Goal: Task Accomplishment & Management: Complete application form

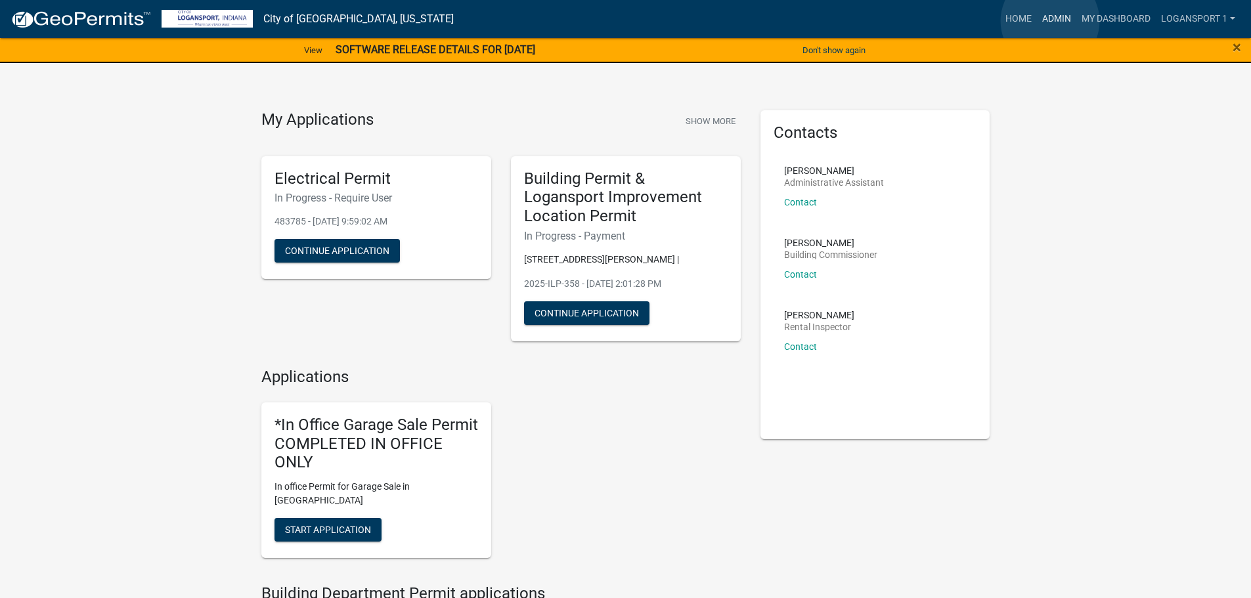
click at [1050, 21] on link "Admin" at bounding box center [1056, 19] width 39 height 25
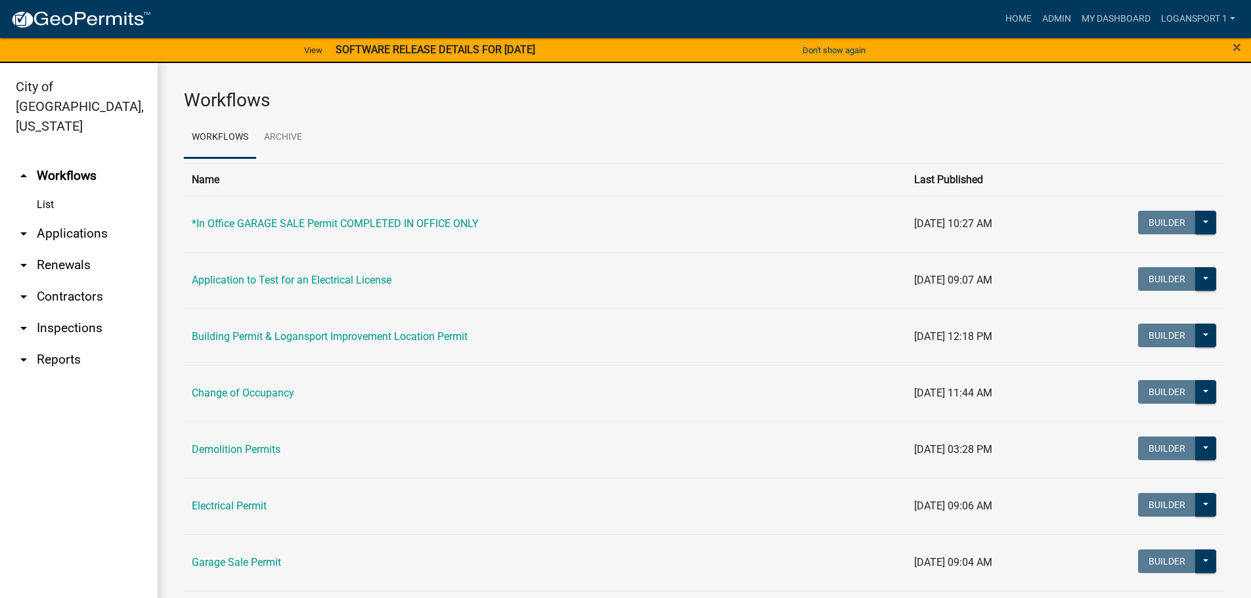
click at [48, 219] on link "arrow_drop_down Applications" at bounding box center [79, 234] width 158 height 32
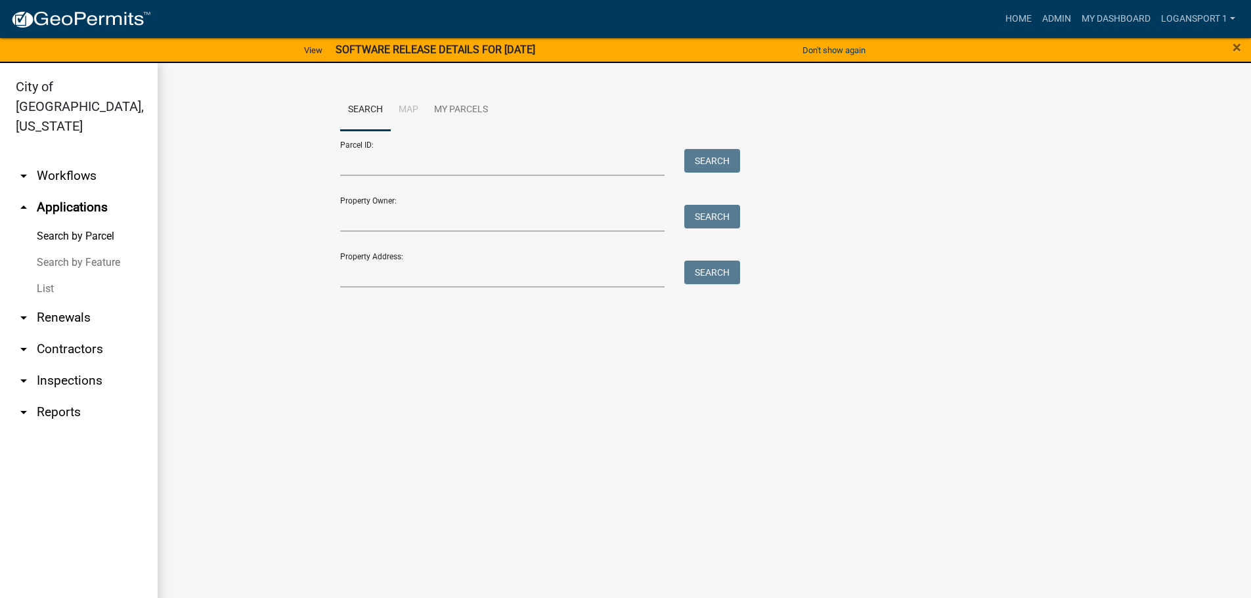
click at [51, 276] on link "List" at bounding box center [79, 289] width 158 height 26
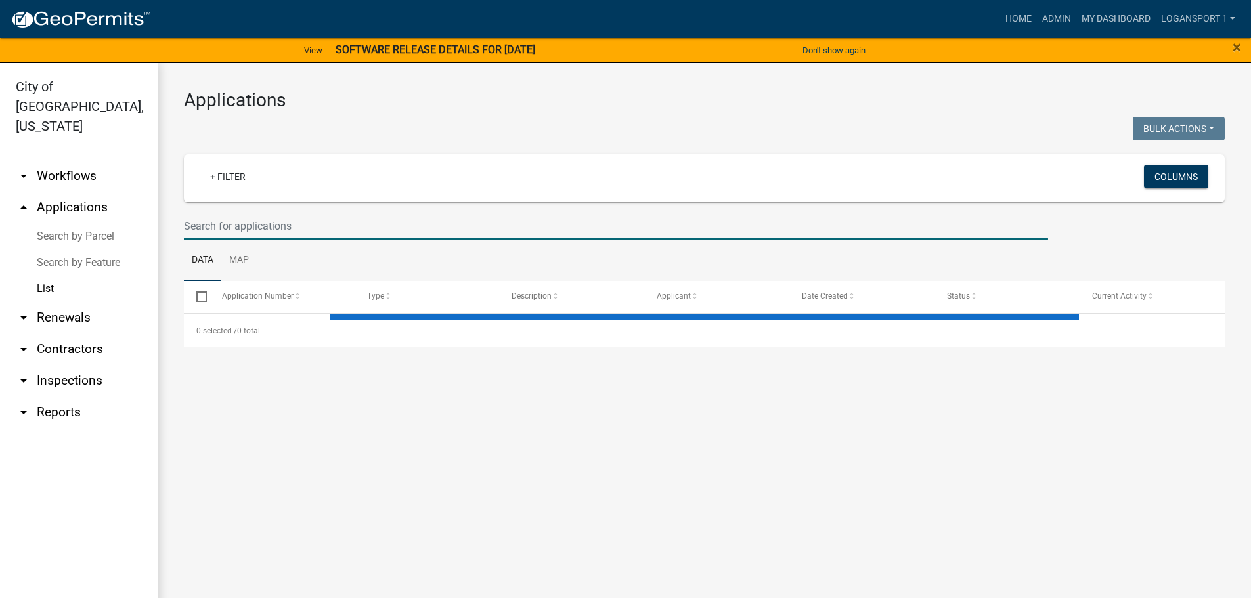
click at [221, 236] on input "text" at bounding box center [616, 226] width 864 height 27
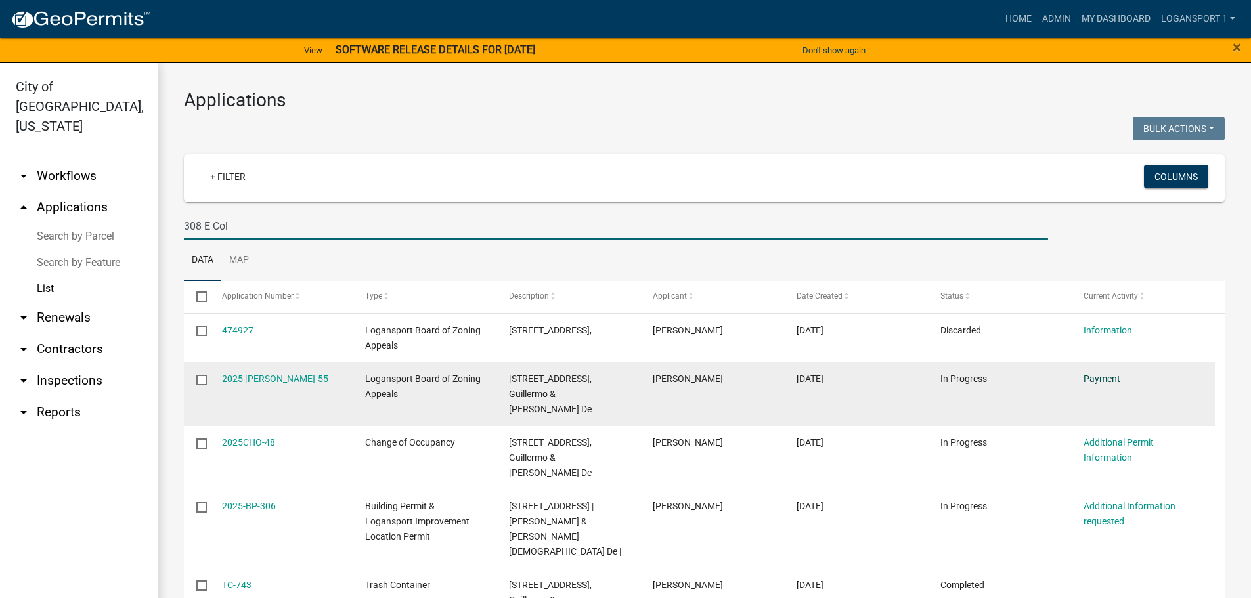
type input "308 E Col"
click at [1090, 380] on link "Payment" at bounding box center [1102, 379] width 37 height 11
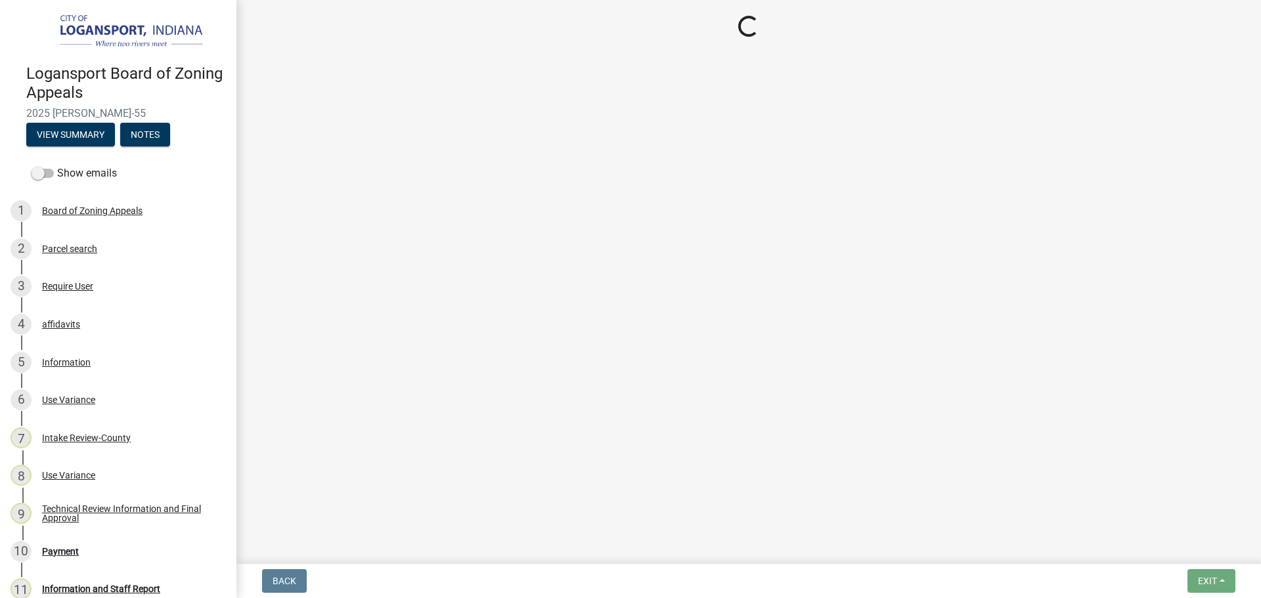
select select "3: 3"
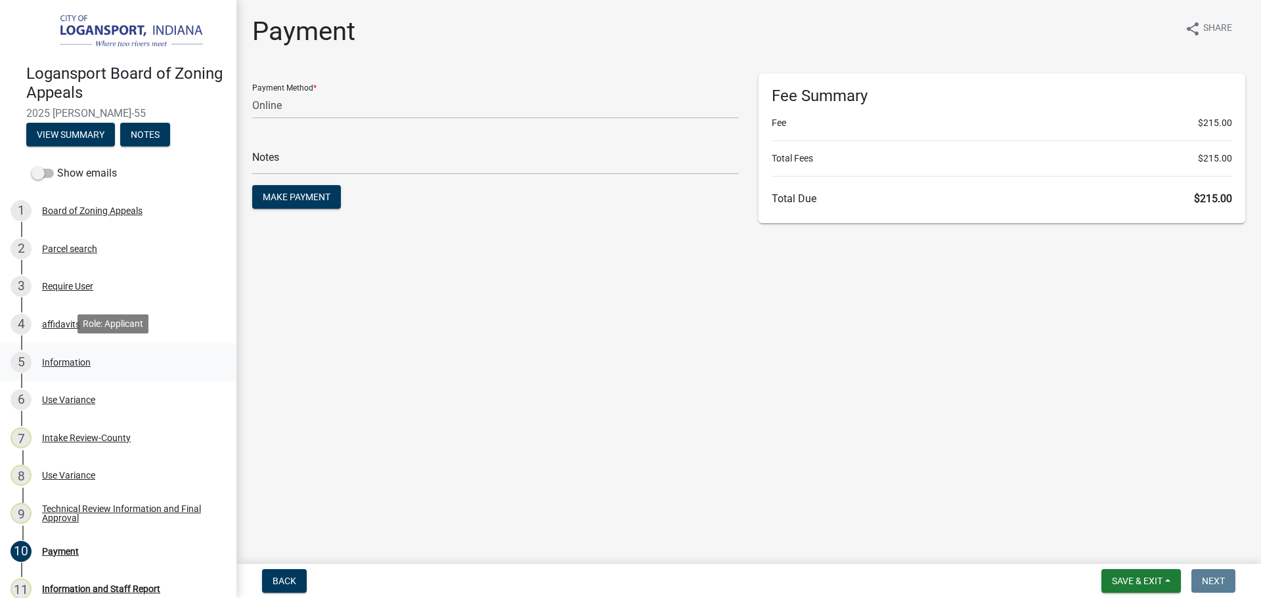
click at [60, 360] on div "Information" at bounding box center [66, 362] width 49 height 9
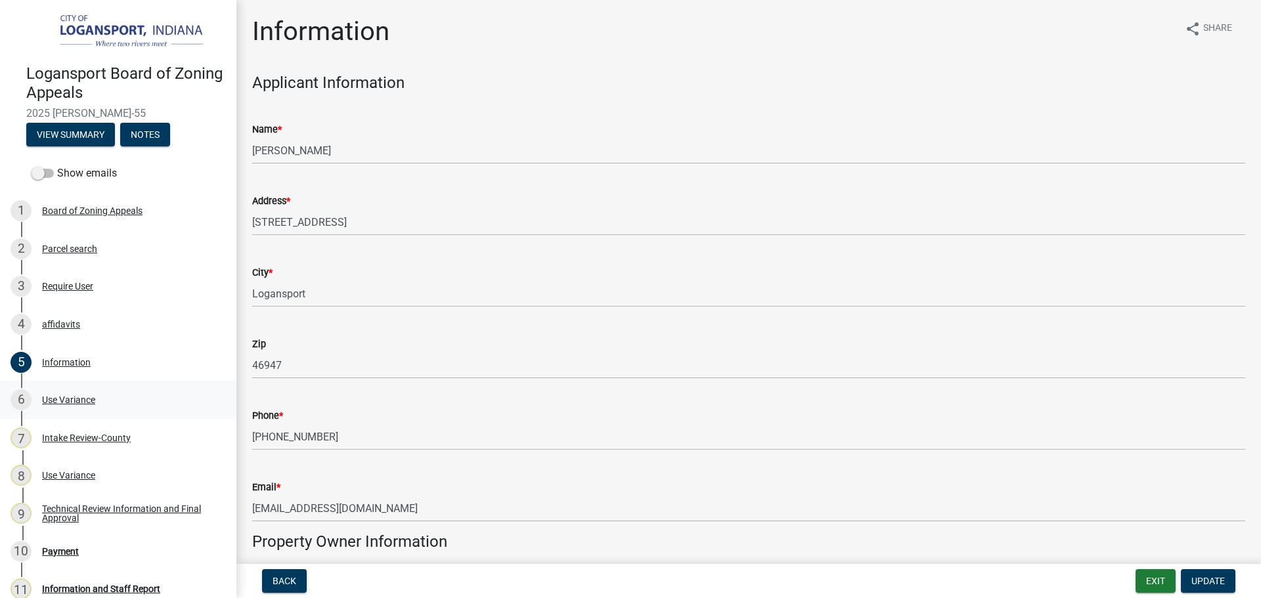
scroll to position [66, 0]
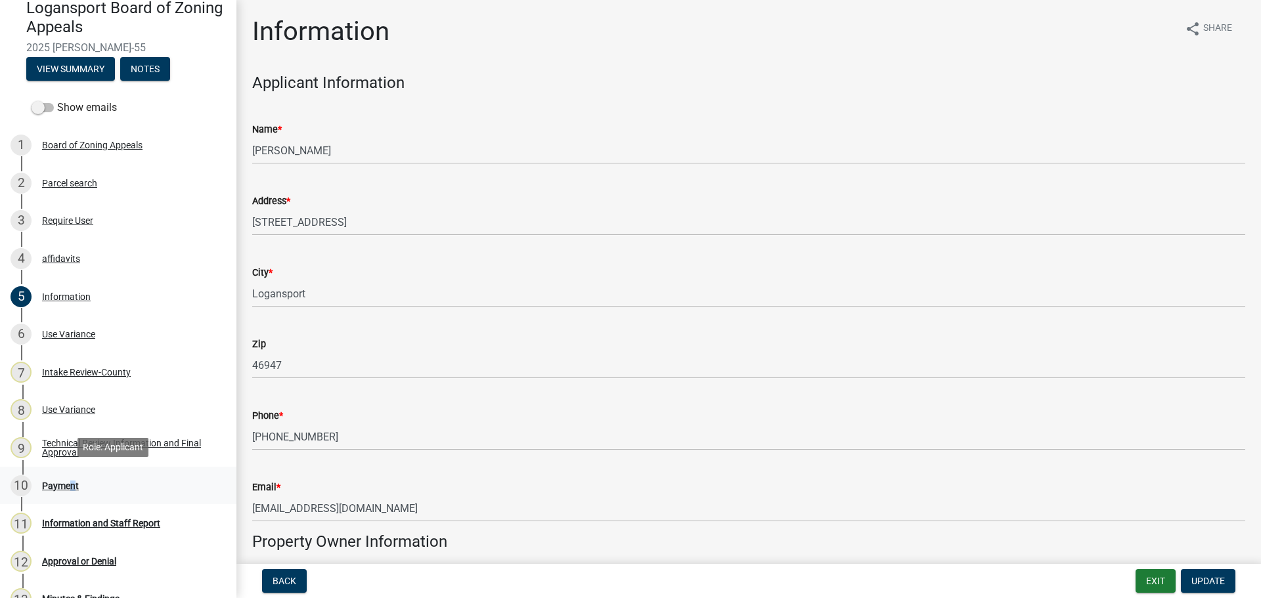
click at [68, 484] on div "Payment" at bounding box center [60, 485] width 37 height 9
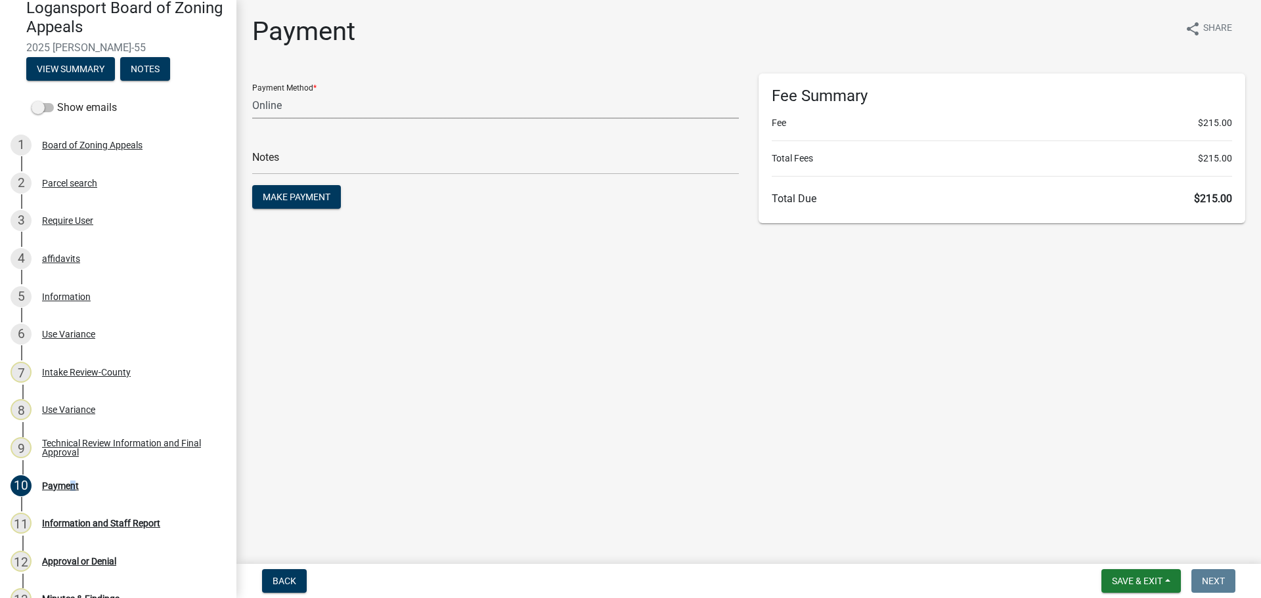
click at [347, 117] on select "Credit Card POS Check Cash Online" at bounding box center [495, 105] width 487 height 27
select select "2: 1"
click at [252, 92] on select "Credit Card POS Check Cash Online" at bounding box center [495, 105] width 487 height 27
click at [335, 158] on input "text" at bounding box center [495, 161] width 487 height 27
type input "118428"
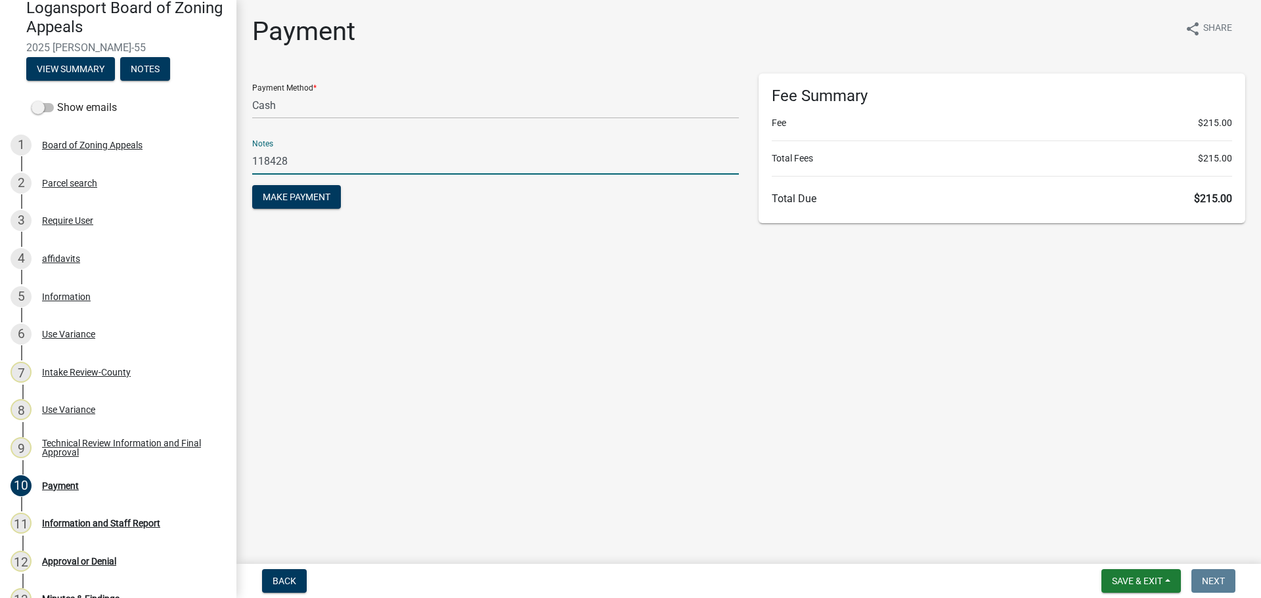
click at [252, 185] on button "Make Payment" at bounding box center [296, 197] width 89 height 24
